Goal: Use online tool/utility: Utilize a website feature to perform a specific function

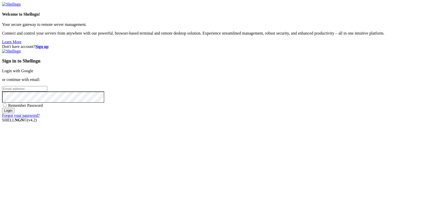
type input "[EMAIL_ADDRESS][DOMAIN_NAME]"
click at [33, 73] on link "Login with Google" at bounding box center [17, 71] width 31 height 4
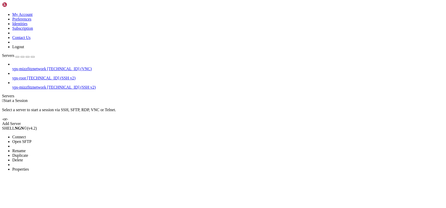
click at [59, 135] on ul "Connect Open SFTP New Server New Folder Rename Duplicate Delete Properties" at bounding box center [30, 153] width 57 height 37
drag, startPoint x: 41, startPoint y: 51, endPoint x: 359, endPoint y: 57, distance: 318.5
click at [26, 135] on span "Connect" at bounding box center [19, 137] width 14 height 4
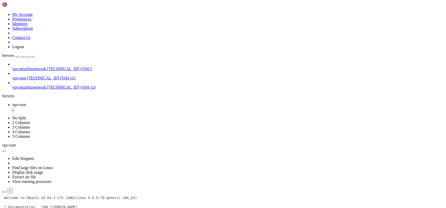
click at [90, 107] on div "" at bounding box center [228, 109] width 432 height 5
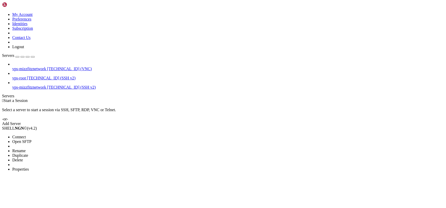
click at [26, 135] on span "Connect" at bounding box center [19, 137] width 14 height 4
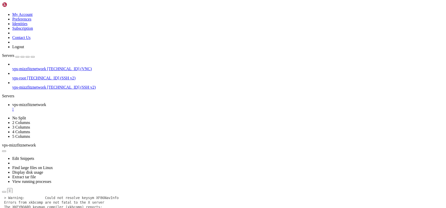
scroll to position [345, 0]
click at [107, 107] on div "" at bounding box center [228, 109] width 432 height 5
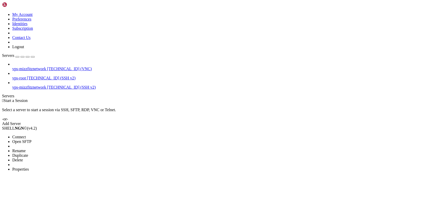
click at [26, 135] on span "Connect" at bounding box center [19, 137] width 14 height 4
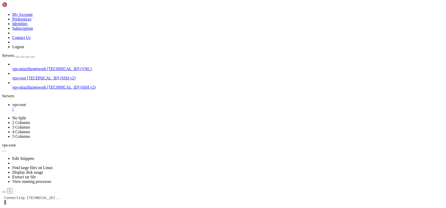
scroll to position [0, 0]
click at [23, 203] on button "Reconnect" at bounding box center [12, 205] width 20 height 5
click at [91, 107] on div "" at bounding box center [228, 109] width 432 height 5
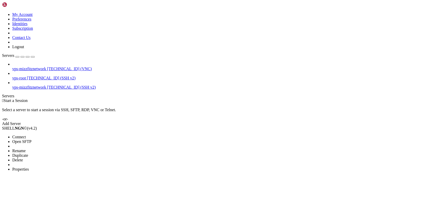
click at [26, 135] on span "Connect" at bounding box center [19, 137] width 14 height 4
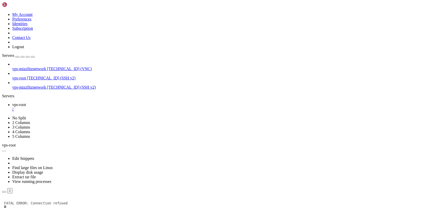
drag, startPoint x: 235, startPoint y: 83, endPoint x: 250, endPoint y: 79, distance: 16.1
click at [235, 203] on div "Reconnect" at bounding box center [223, 205] width 442 height 5
drag, startPoint x: 271, startPoint y: 79, endPoint x: 163, endPoint y: 56, distance: 110.1
click at [23, 203] on button "Reconnect" at bounding box center [12, 205] width 20 height 5
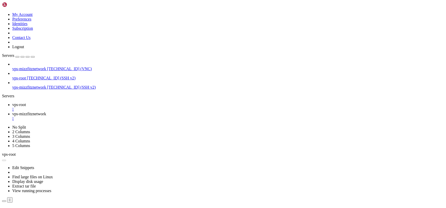
scroll to position [0, 0]
click at [138, 116] on div "" at bounding box center [228, 118] width 432 height 5
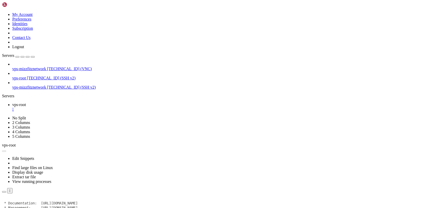
drag, startPoint x: 83, startPoint y: 5, endPoint x: 133, endPoint y: 11, distance: 49.8
click at [26, 102] on span "vps-root" at bounding box center [19, 104] width 14 height 4
click at [23, 203] on button "Reconnect" at bounding box center [12, 205] width 20 height 5
click at [92, 107] on div "" at bounding box center [228, 109] width 432 height 5
